Goal: Task Accomplishment & Management: Use online tool/utility

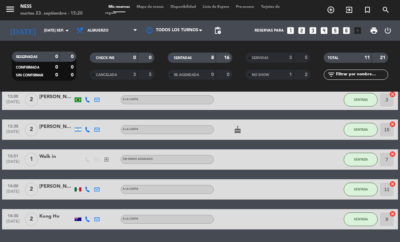
scroll to position [103, 0]
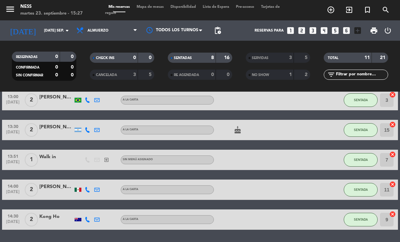
click at [63, 25] on input "[DATE] sep." at bounding box center [66, 30] width 50 height 11
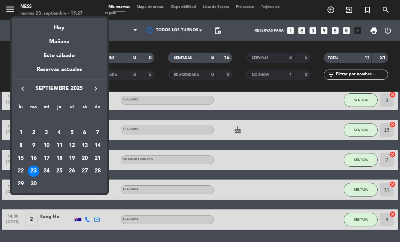
click at [103, 11] on div at bounding box center [200, 121] width 400 height 242
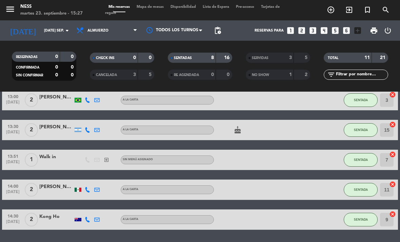
click at [116, 23] on span "Almuerzo" at bounding box center [107, 30] width 68 height 15
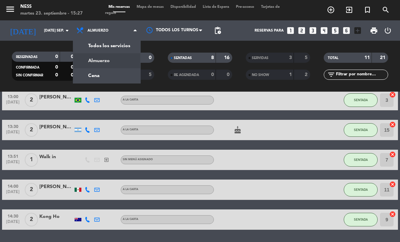
click at [66, 26] on icon "arrow_drop_down" at bounding box center [67, 30] width 8 height 8
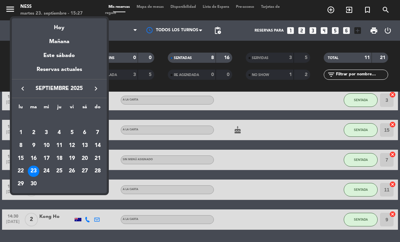
click at [63, 8] on div at bounding box center [200, 121] width 400 height 242
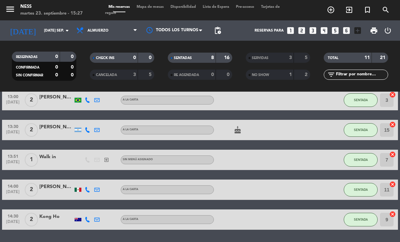
click at [58, 25] on input "[DATE] sep." at bounding box center [66, 30] width 50 height 11
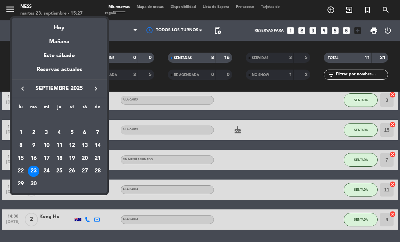
click at [48, 173] on div "24" at bounding box center [47, 171] width 12 height 12
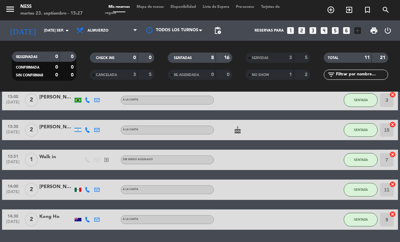
type input "mié. [DATE]"
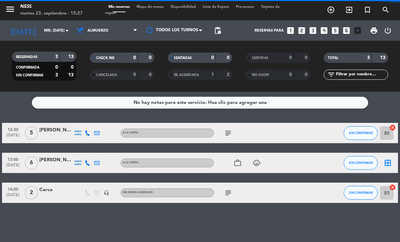
scroll to position [0, 0]
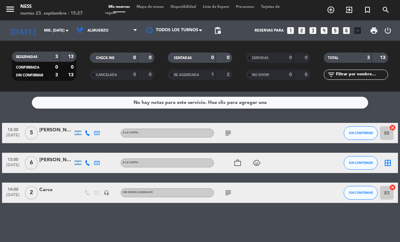
click at [340, 206] on div "No hay notas para este servicio. Haz clic para agregar una 12:30 [DATE] 5 [PERS…" at bounding box center [200, 166] width 400 height 150
click at [232, 152] on div "work_outline child_care" at bounding box center [242, 162] width 57 height 20
click at [256, 201] on div "No hay notas para este servicio. Haz clic para agregar una 12:30 [DATE] 5 [PERS…" at bounding box center [200, 166] width 400 height 150
click at [390, 159] on icon "border_all" at bounding box center [387, 163] width 8 height 8
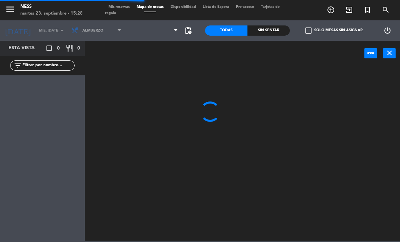
click at [389, 56] on icon "close" at bounding box center [389, 53] width 8 height 8
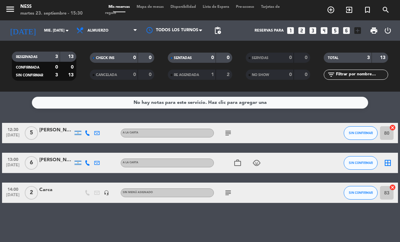
click at [60, 25] on input "mié. [DATE]" at bounding box center [66, 30] width 50 height 11
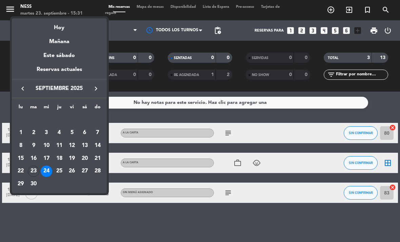
click at [34, 171] on div "23" at bounding box center [34, 171] width 12 height 12
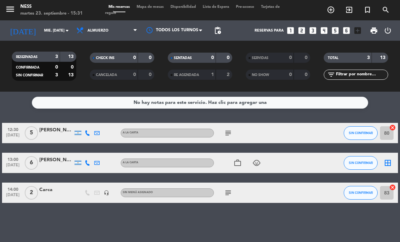
type input "[DATE] sep."
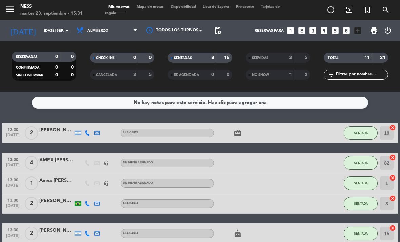
click at [67, 156] on div "AMEX [PERSON_NAME] REAL" at bounding box center [56, 160] width 34 height 8
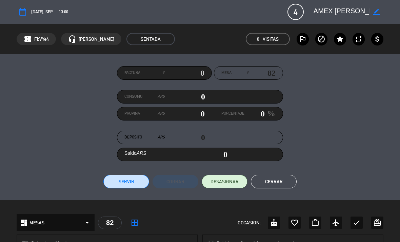
click at [278, 180] on button "Cerrar" at bounding box center [274, 181] width 46 height 14
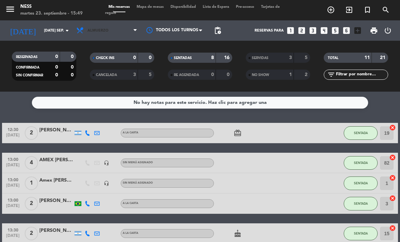
click at [107, 23] on span "Almuerzo" at bounding box center [107, 30] width 68 height 15
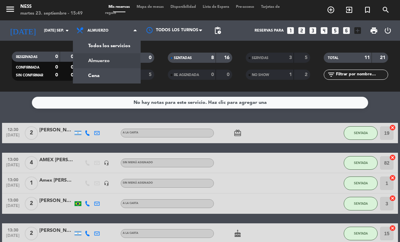
click at [108, 56] on div "menu Ness martes 23. septiembre - 15:49 Mis reservas Mapa de mesas Disponibilid…" at bounding box center [200, 45] width 400 height 91
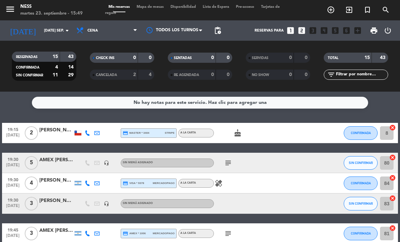
click at [162, 9] on span "Mapa de mesas" at bounding box center [150, 7] width 34 height 4
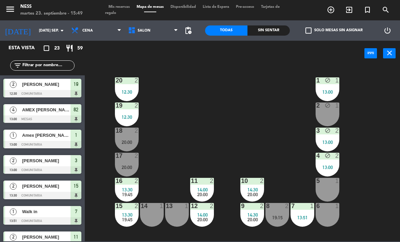
click at [129, 85] on div "20 2 12:30" at bounding box center [127, 89] width 24 height 24
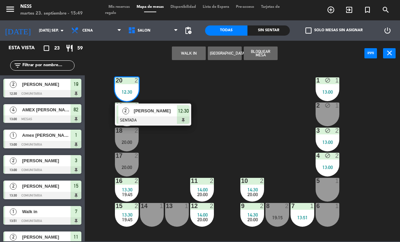
click at [172, 111] on span "[PERSON_NAME]" at bounding box center [155, 110] width 43 height 7
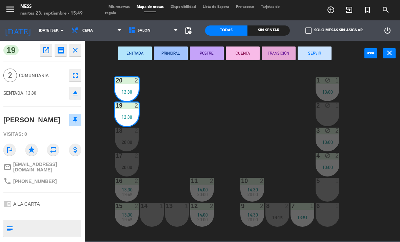
click at [328, 55] on button "SERVIR" at bounding box center [314, 53] width 34 height 14
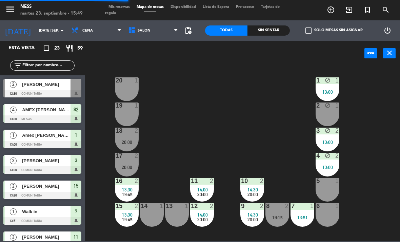
click at [128, 188] on span "13:30" at bounding box center [127, 189] width 11 height 5
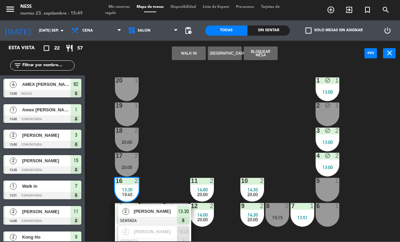
click at [170, 208] on span "[PERSON_NAME]" at bounding box center [155, 210] width 43 height 7
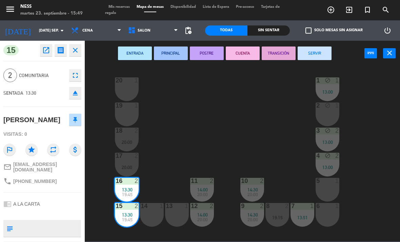
click at [327, 55] on button "SERVIR" at bounding box center [314, 53] width 34 height 14
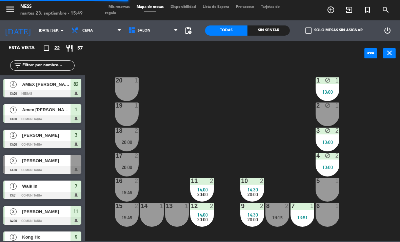
click at [213, 184] on div "11 2" at bounding box center [202, 181] width 24 height 7
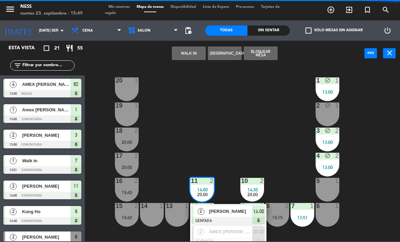
click at [242, 207] on div "[PERSON_NAME]" at bounding box center [230, 210] width 44 height 11
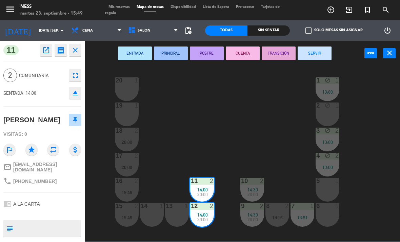
click at [324, 49] on button "SERVIR" at bounding box center [314, 53] width 34 height 14
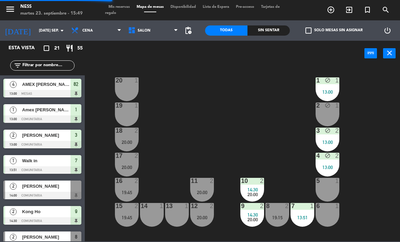
click at [331, 85] on div "1 block 1 13:00" at bounding box center [327, 89] width 24 height 24
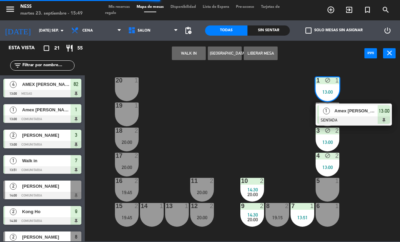
click at [374, 105] on div "1 Amex [PERSON_NAME] SENTADA 13:00" at bounding box center [353, 114] width 76 height 22
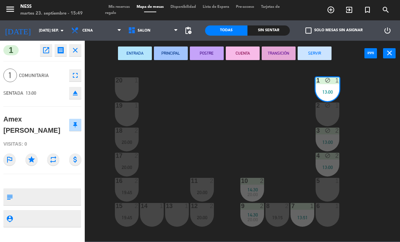
click at [323, 51] on button "SERVIR" at bounding box center [314, 53] width 34 height 14
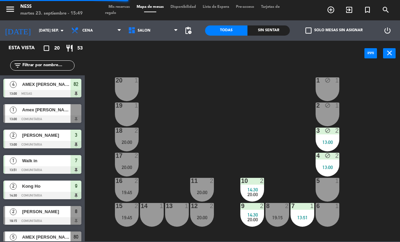
click at [336, 155] on div "2" at bounding box center [337, 155] width 4 height 6
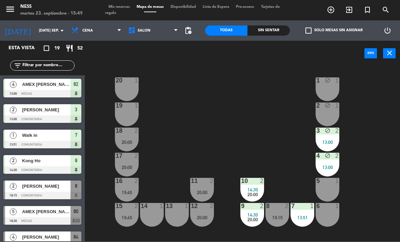
click at [389, 126] on div "20 1 1 block 1 19 1 2 block 1 18 2 20:00 3 block 2 13:00 17 2 20:00 4 block 2 1…" at bounding box center [244, 152] width 311 height 175
click at [329, 137] on div "3 block 2 13:00" at bounding box center [327, 139] width 24 height 24
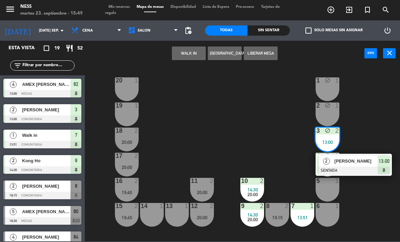
click at [372, 162] on span "[PERSON_NAME]" at bounding box center [355, 160] width 43 height 7
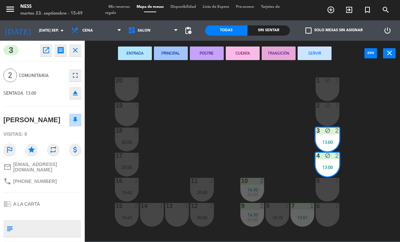
click at [316, 50] on button "SERVIR" at bounding box center [314, 53] width 34 height 14
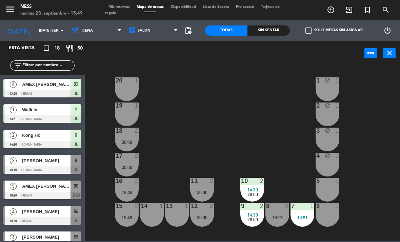
click at [257, 181] on div at bounding box center [252, 181] width 11 height 6
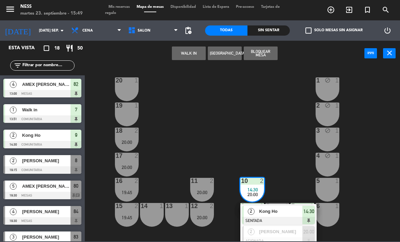
click at [294, 210] on span "Kong Ho" at bounding box center [280, 210] width 43 height 7
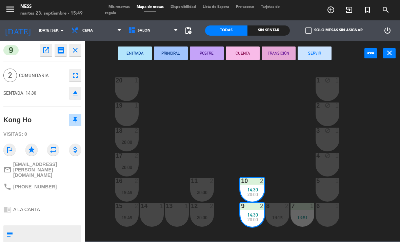
click at [324, 51] on button "SERVIR" at bounding box center [314, 53] width 34 height 14
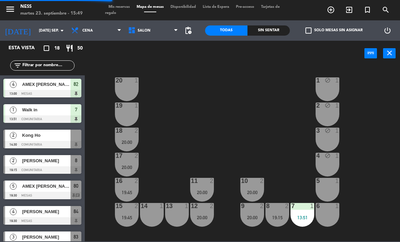
click at [302, 211] on div "7 1 13:51" at bounding box center [302, 215] width 24 height 24
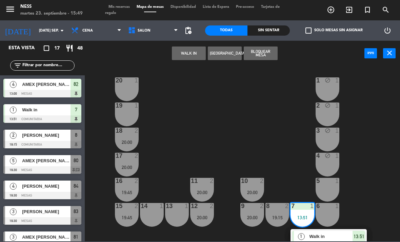
click at [353, 231] on div "13:51" at bounding box center [358, 235] width 13 height 11
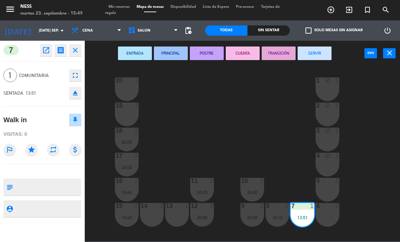
click at [319, 56] on button "SERVIR" at bounding box center [314, 53] width 34 height 14
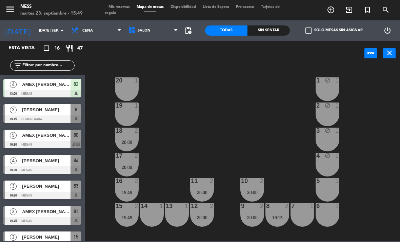
click at [79, 83] on div "82" at bounding box center [75, 84] width 11 height 11
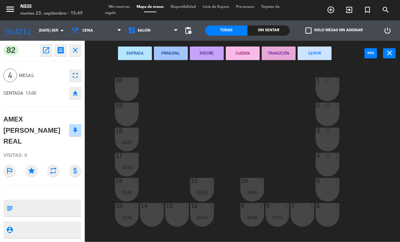
click at [326, 56] on button "SERVIR" at bounding box center [314, 53] width 34 height 14
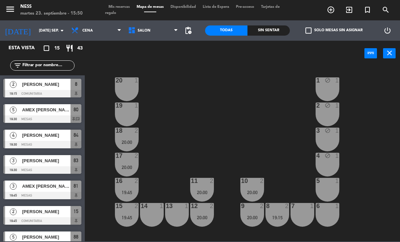
click at [47, 115] on div "AMEX [PERSON_NAME]" at bounding box center [45, 109] width 49 height 11
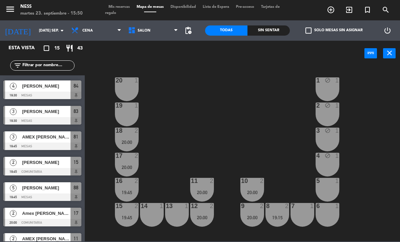
scroll to position [47, 0]
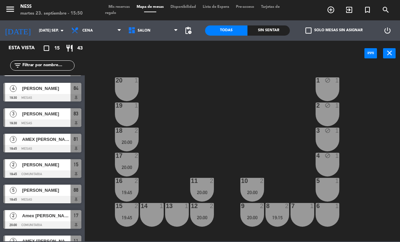
click at [45, 148] on div at bounding box center [42, 148] width 78 height 7
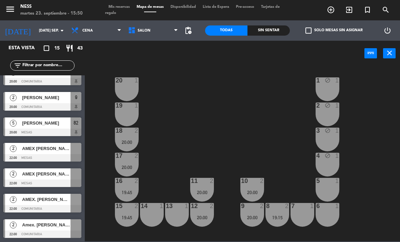
scroll to position [215, 0]
click at [64, 149] on span "AMEX [PERSON_NAME]" at bounding box center [46, 148] width 48 height 7
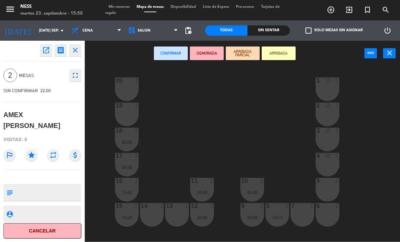
click at [64, 185] on textarea at bounding box center [48, 192] width 65 height 14
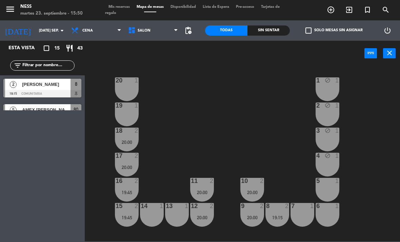
scroll to position [0, 0]
